Goal: Task Accomplishment & Management: Manage account settings

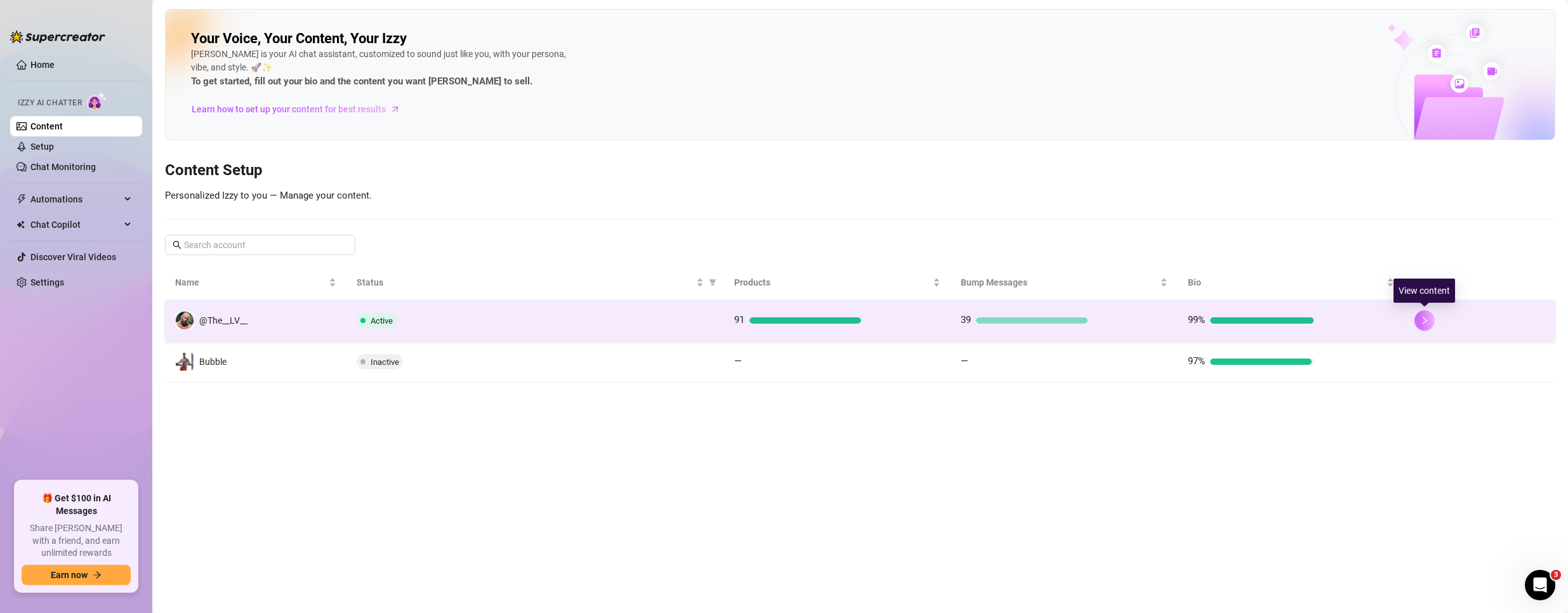
click at [1422, 318] on icon "right" at bounding box center [1424, 320] width 9 height 9
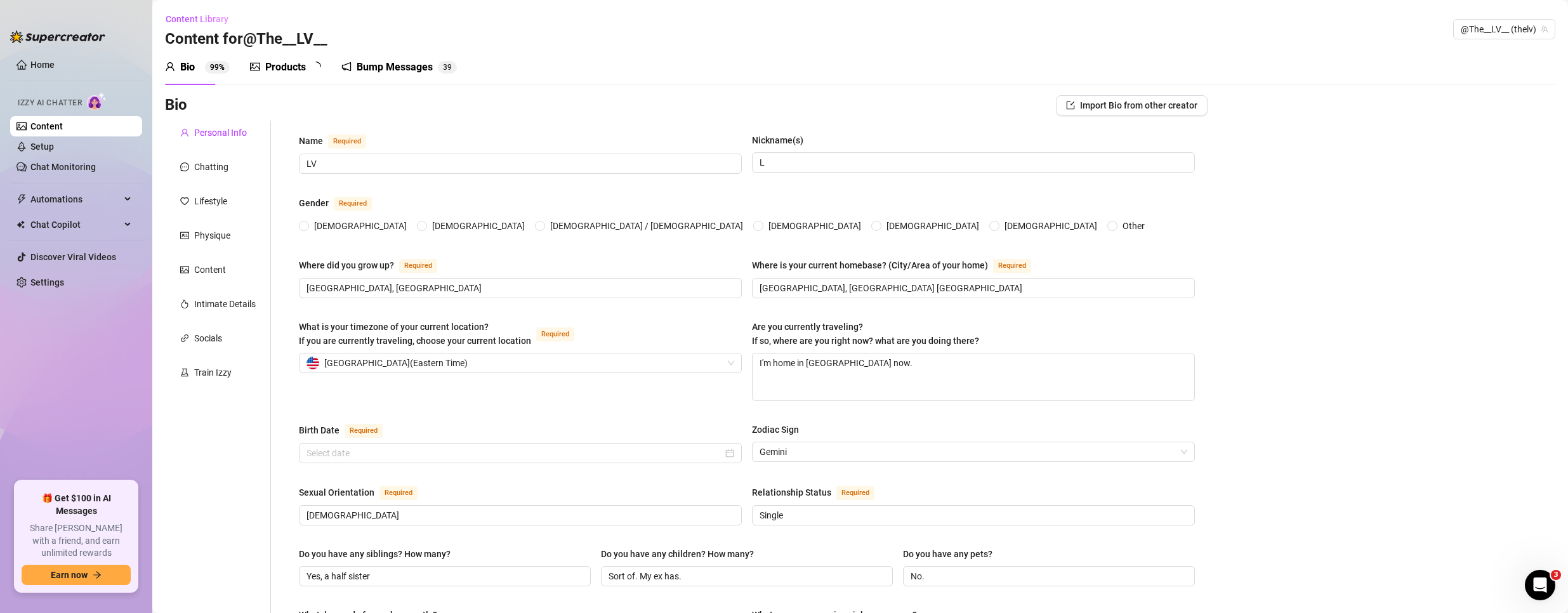
radio input "true"
type input "[DATE]"
click at [36, 147] on link "Setup" at bounding box center [42, 147] width 23 height 10
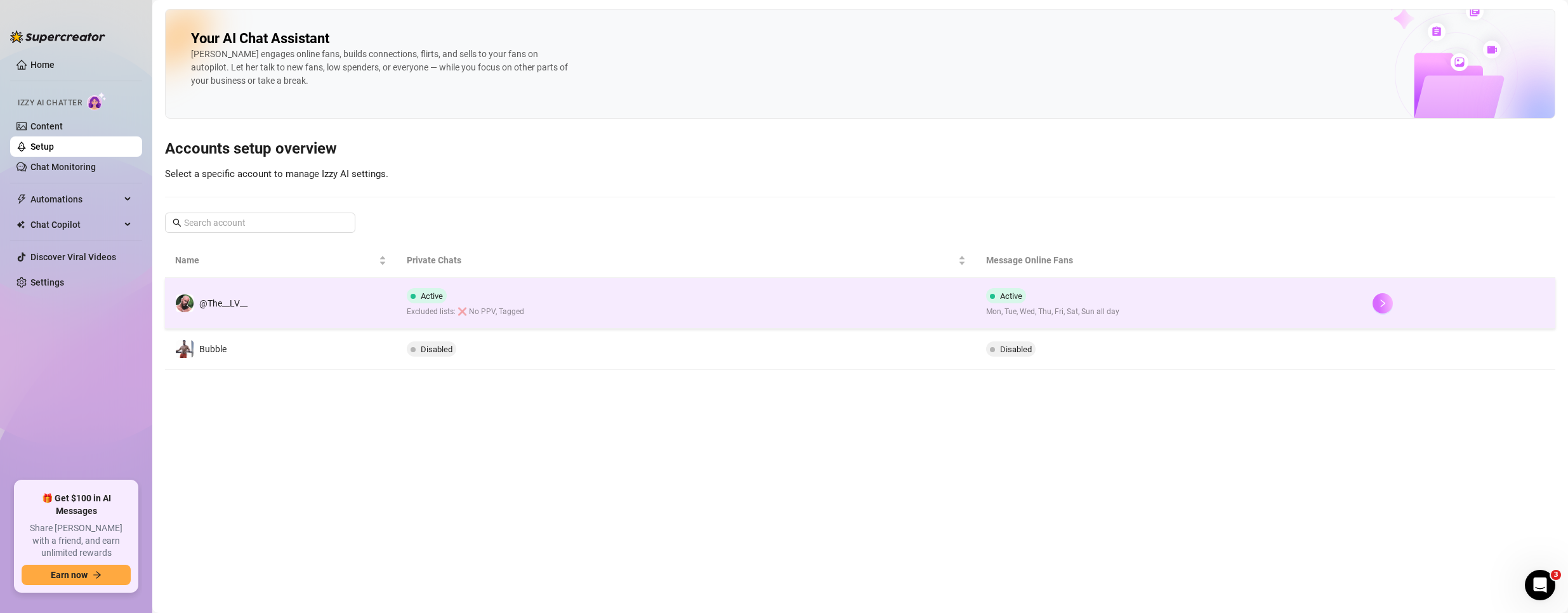
click at [1385, 302] on icon "right" at bounding box center [1382, 303] width 9 height 9
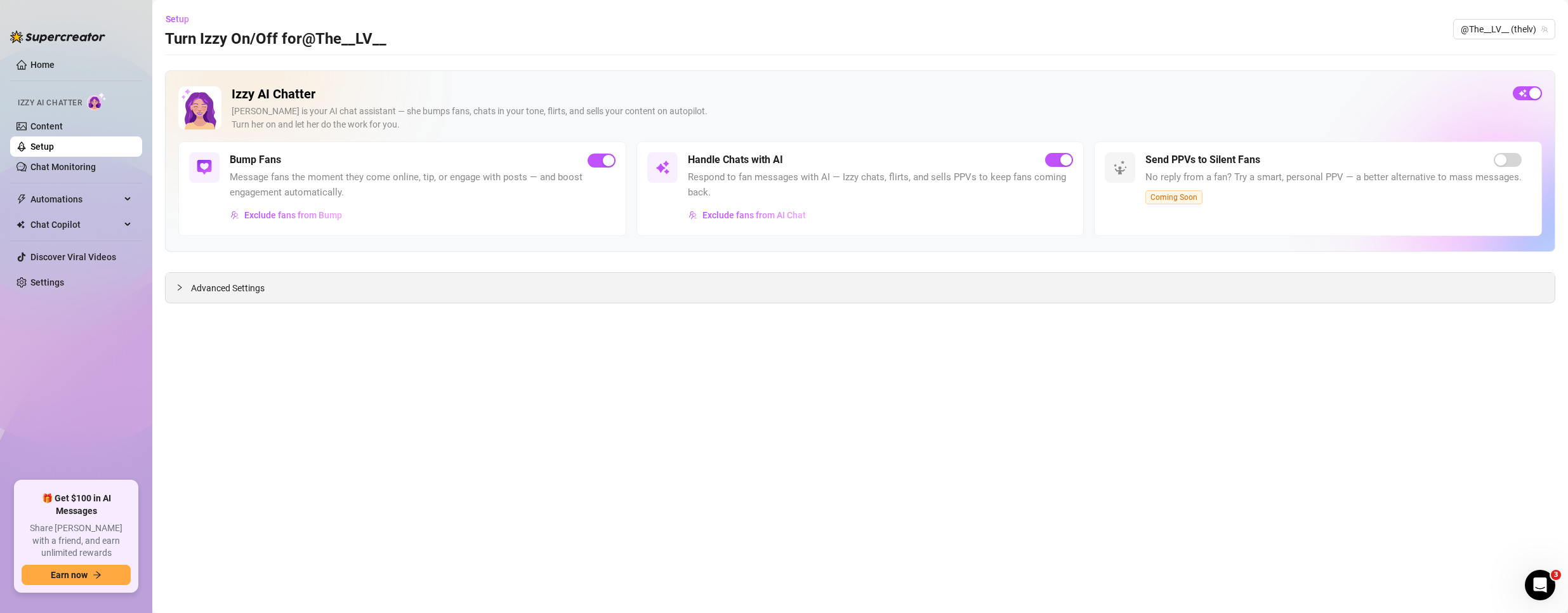
click at [355, 283] on div "Advanced Settings" at bounding box center [860, 288] width 1389 height 30
click at [190, 285] on div "Advanced Settings" at bounding box center [860, 288] width 1389 height 30
click at [217, 293] on span "Advanced Settings" at bounding box center [227, 288] width 73 height 14
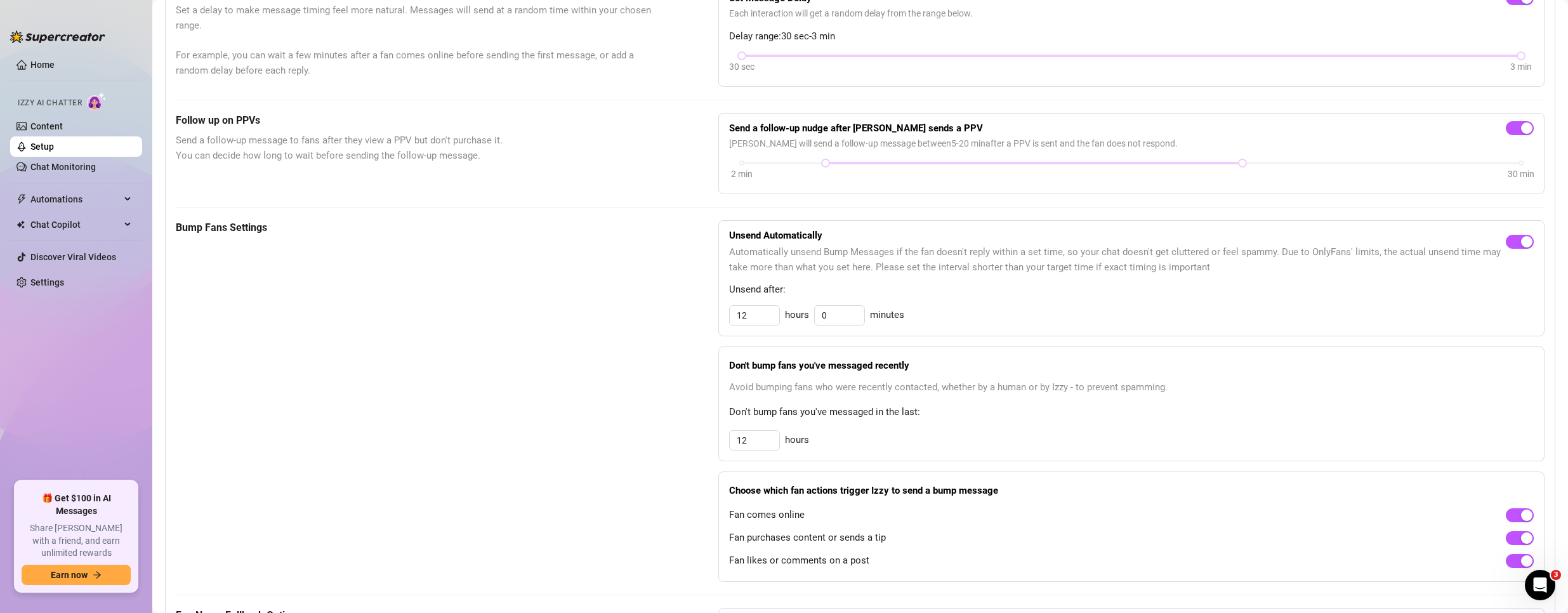
scroll to position [508, 0]
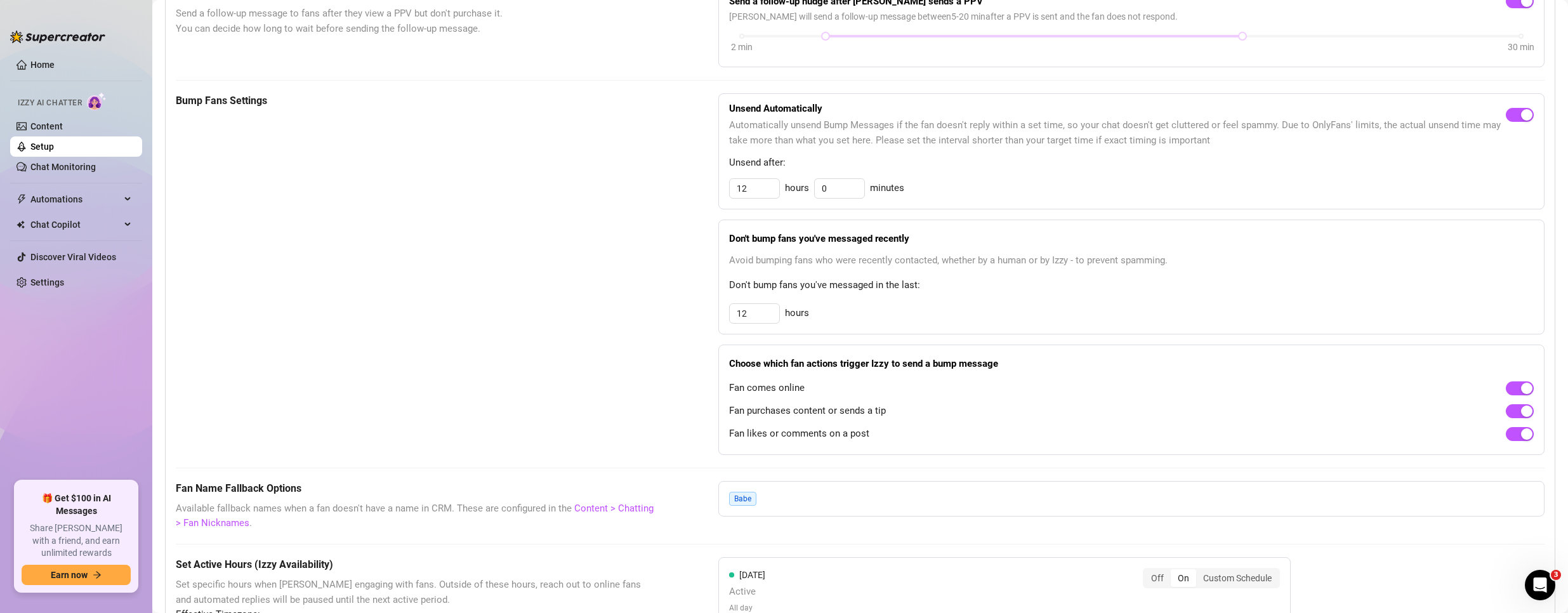
click at [839, 122] on span "Automatically unsend Bump Messages if the fan doesn't reply within a set time, …" at bounding box center [1117, 133] width 777 height 30
click at [840, 122] on span "Automatically unsend Bump Messages if the fan doesn't reply within a set time, …" at bounding box center [1117, 133] width 777 height 30
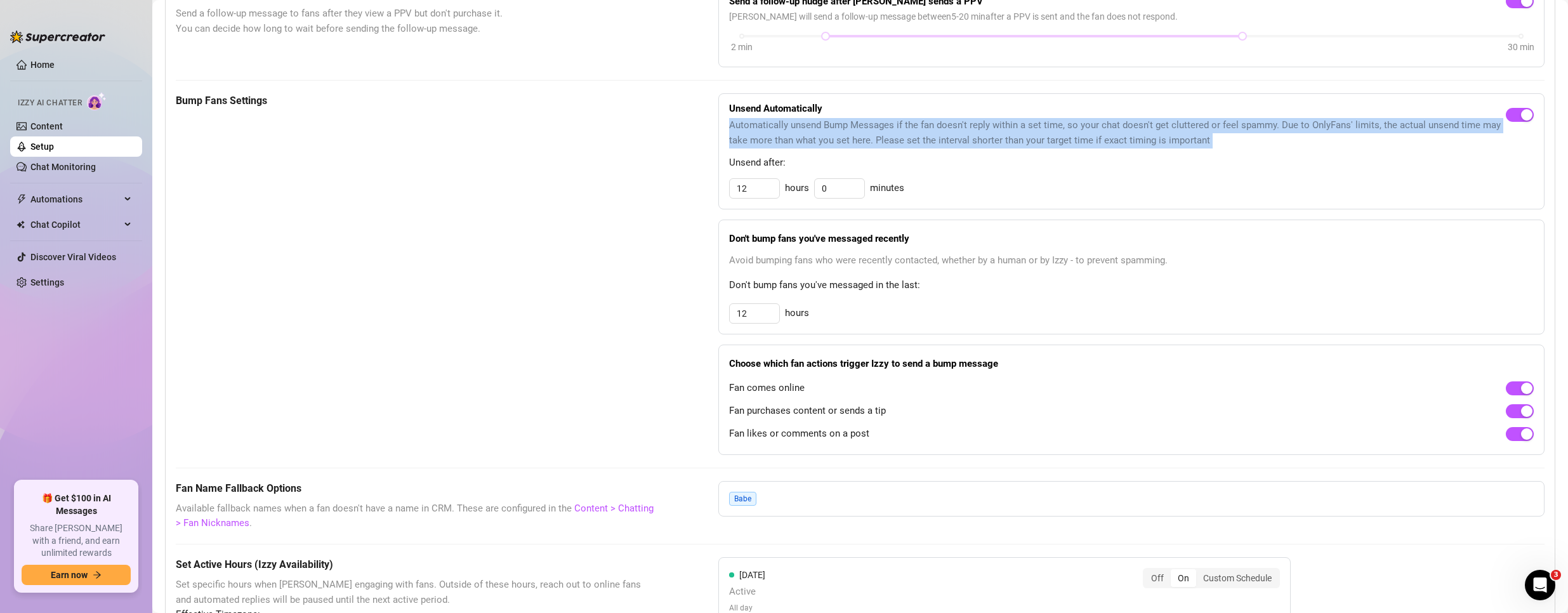
click at [840, 122] on span "Automatically unsend Bump Messages if the fan doesn't reply within a set time, …" at bounding box center [1117, 133] width 777 height 30
